Goal: Information Seeking & Learning: Find specific fact

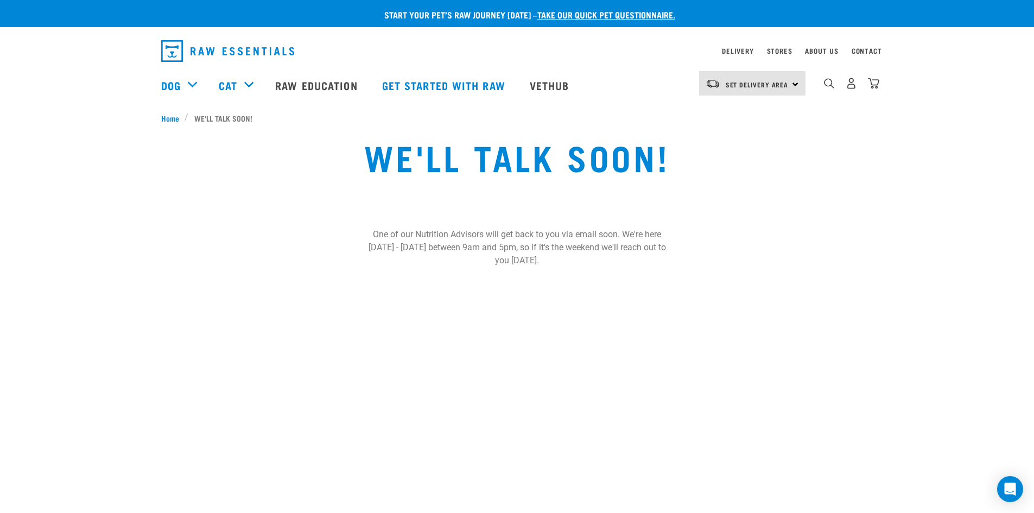
click at [829, 79] on div "dropdown navigation" at bounding box center [829, 83] width 11 height 11
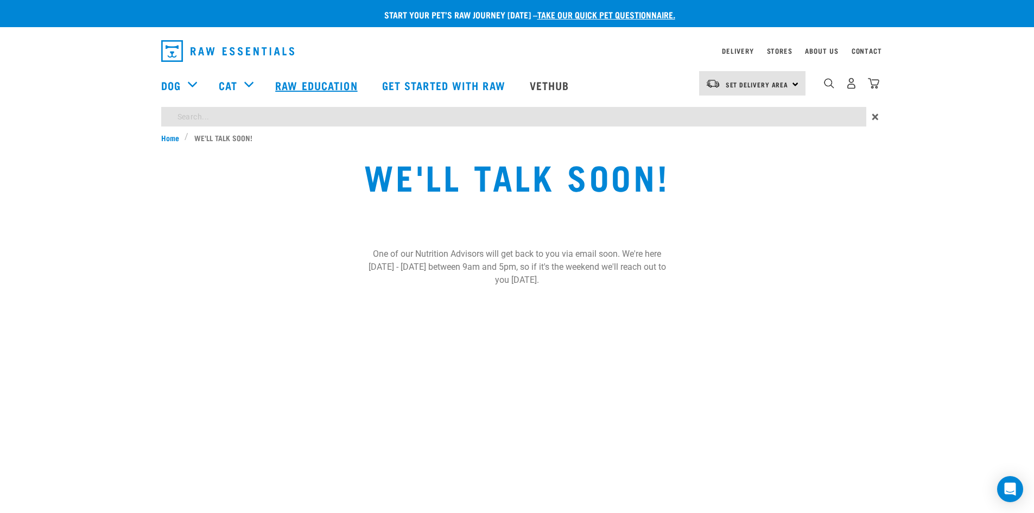
click at [272, 106] on link "Raw Education" at bounding box center [317, 85] width 106 height 43
click at [254, 119] on div "Start your pet’s raw journey today – take our quick pet questionnaire. Delivery…" at bounding box center [517, 150] width 1034 height 300
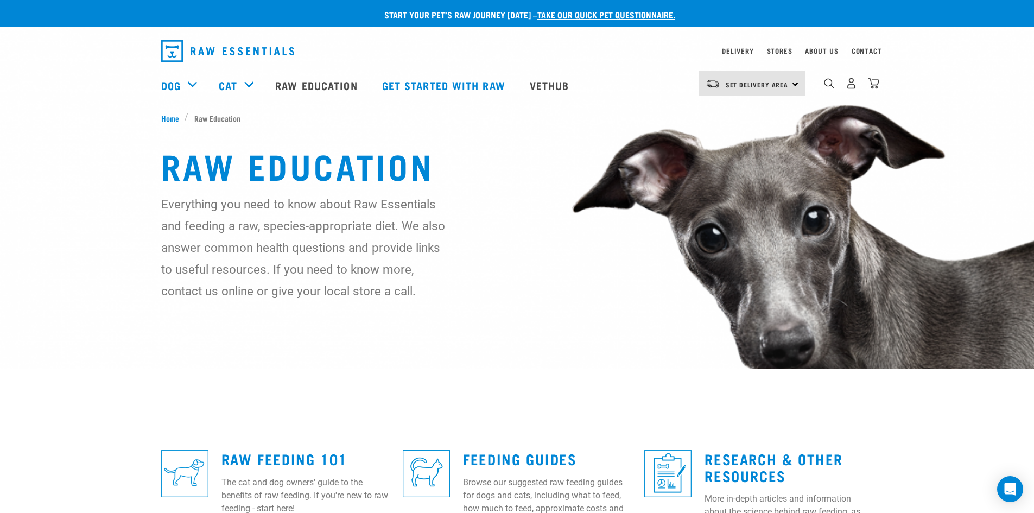
drag, startPoint x: 828, startPoint y: 85, endPoint x: 821, endPoint y: 86, distance: 7.2
click at [828, 85] on img "dropdown navigation" at bounding box center [829, 83] width 10 height 10
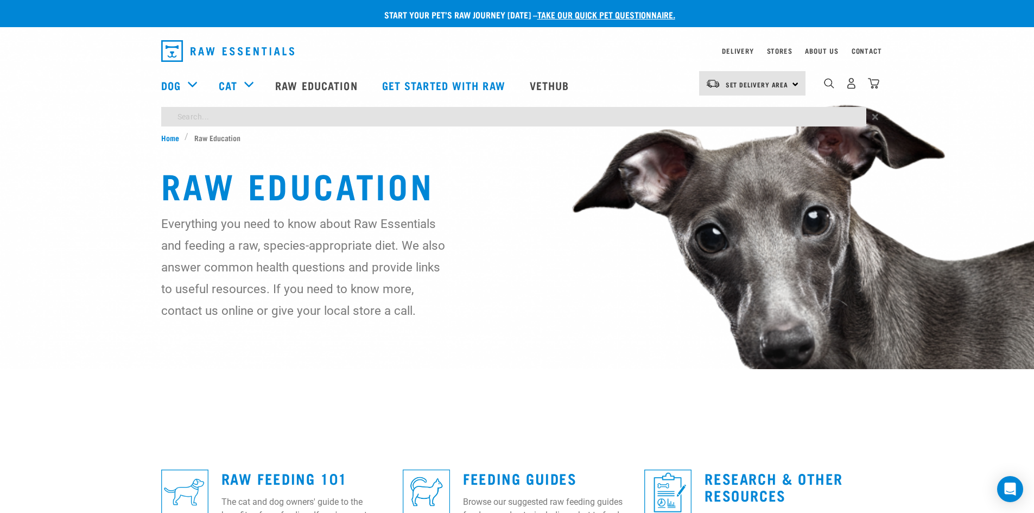
click at [251, 125] on div "Start your pet’s raw journey today – take our quick pet questionnaire. Delivery…" at bounding box center [517, 183] width 1034 height 366
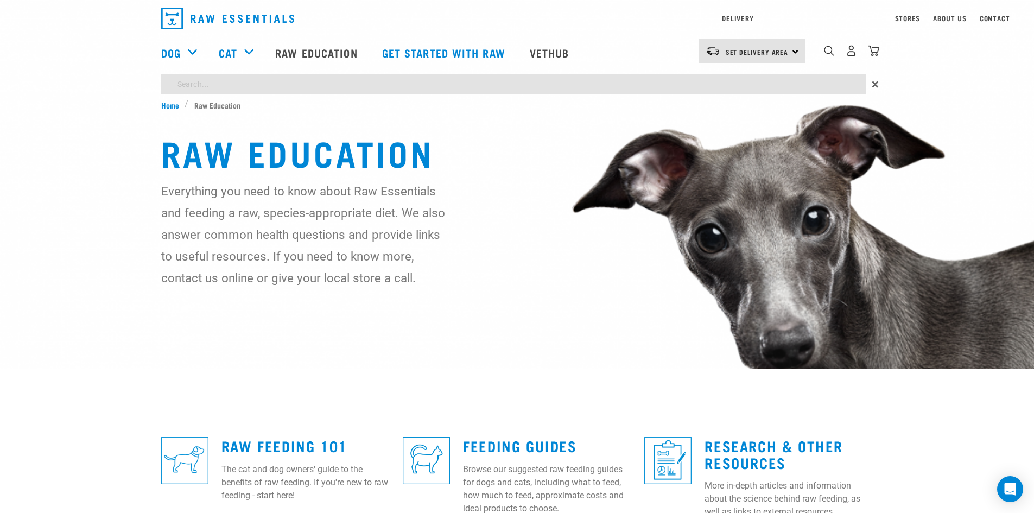
click at [195, 86] on input "search" at bounding box center [513, 84] width 705 height 20
type input "TEAR STAINING"
